Goal: Task Accomplishment & Management: Manage account settings

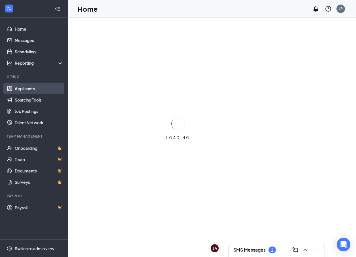
click at [43, 89] on link "Applicants" at bounding box center [39, 88] width 48 height 11
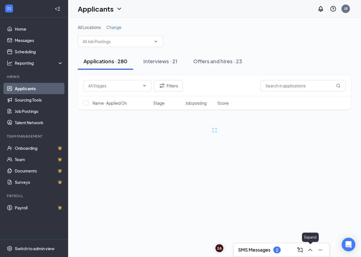
click at [310, 250] on icon "ChevronUp" at bounding box center [309, 249] width 7 height 7
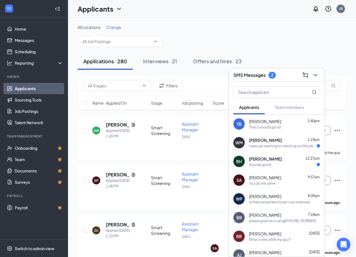
click at [268, 164] on div "Sounds good ." at bounding box center [261, 164] width 24 height 5
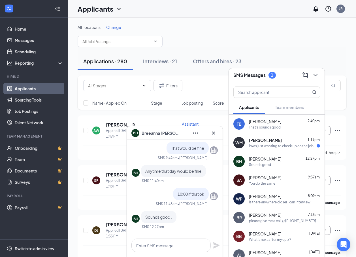
click at [215, 138] on div "BH Breeanna Hatcher" at bounding box center [175, 133] width 96 height 14
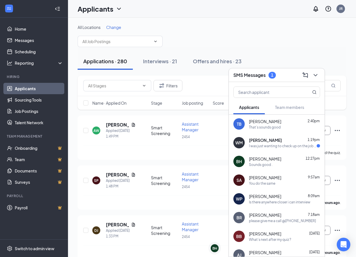
click at [277, 182] on div "You do the same" at bounding box center [284, 183] width 71 height 5
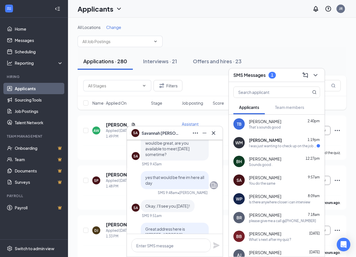
scroll to position [-85, 0]
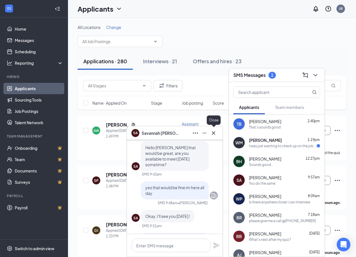
click at [214, 133] on icon "Cross" at bounding box center [213, 133] width 7 height 7
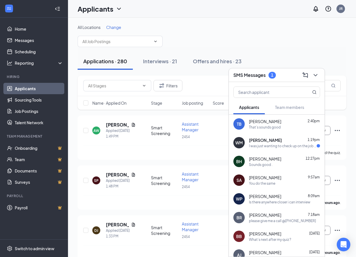
click at [269, 164] on div "Sounds good ." at bounding box center [261, 164] width 24 height 5
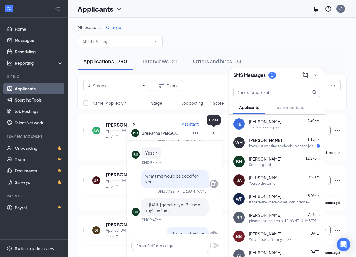
click at [215, 135] on icon "Cross" at bounding box center [213, 133] width 7 height 7
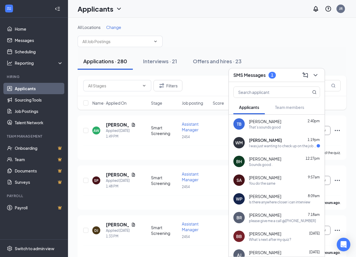
drag, startPoint x: 317, startPoint y: 74, endPoint x: 334, endPoint y: 15, distance: 61.1
click at [336, 14] on div "Applicants JR" at bounding box center [212, 9] width 288 height 18
click at [317, 78] on icon "ChevronDown" at bounding box center [315, 75] width 7 height 7
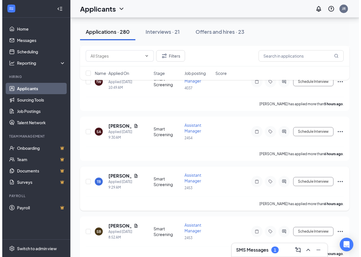
scroll to position [312, 0]
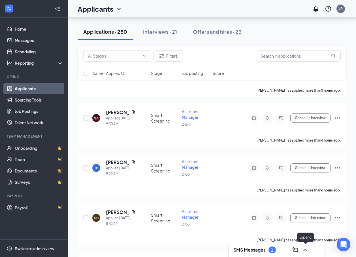
click at [307, 251] on icon "ChevronUp" at bounding box center [305, 249] width 7 height 7
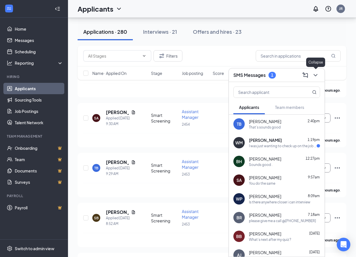
click at [316, 73] on icon "ChevronDown" at bounding box center [315, 75] width 7 height 7
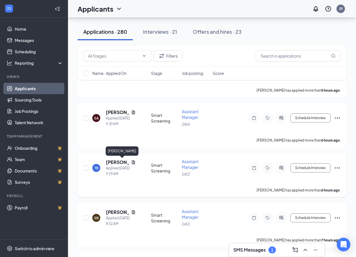
click at [121, 163] on h5 "[PERSON_NAME]" at bounding box center [117, 162] width 23 height 6
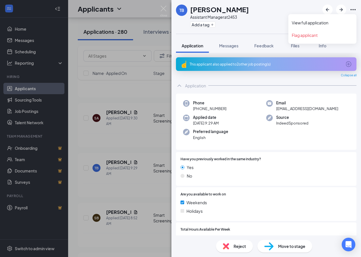
click at [352, 8] on icon "Ellipses" at bounding box center [352, 9] width 7 height 7
click at [321, 23] on link "View full application" at bounding box center [321, 23] width 61 height 6
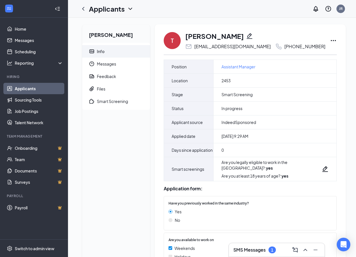
click at [330, 40] on icon "Ellipses" at bounding box center [333, 40] width 7 height 7
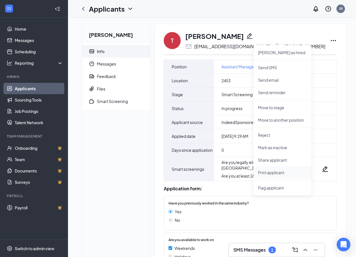
click at [270, 173] on p "Print applicant" at bounding box center [282, 173] width 49 height 6
